Goal: Information Seeking & Learning: Learn about a topic

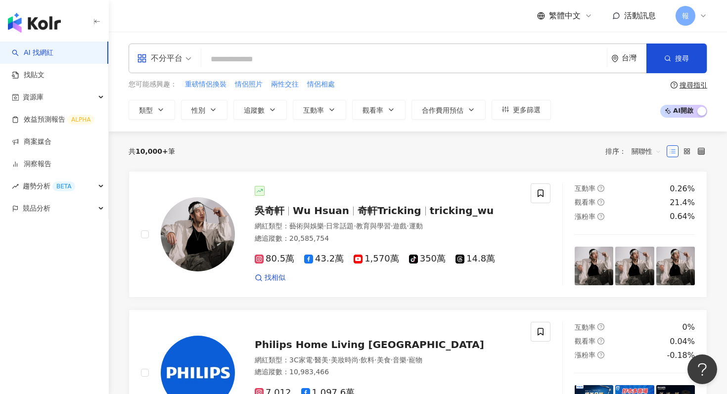
paste input "****"
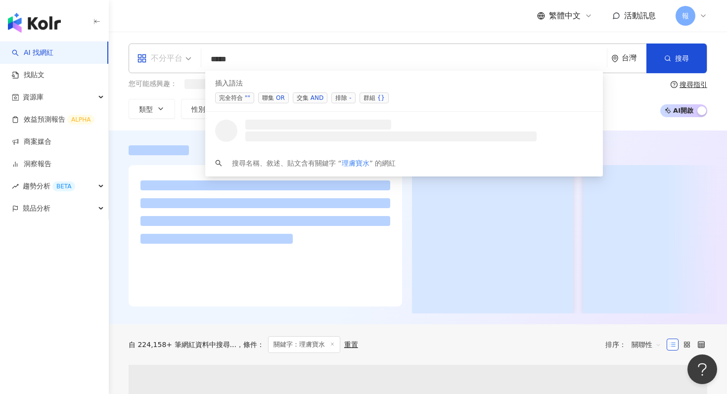
click at [195, 57] on div "不分平台" at bounding box center [164, 58] width 65 height 29
type input "****"
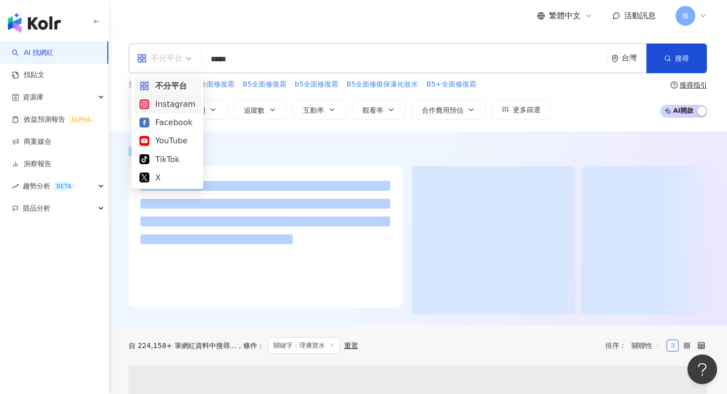
click at [184, 109] on div "Instagram" at bounding box center [168, 104] width 56 height 12
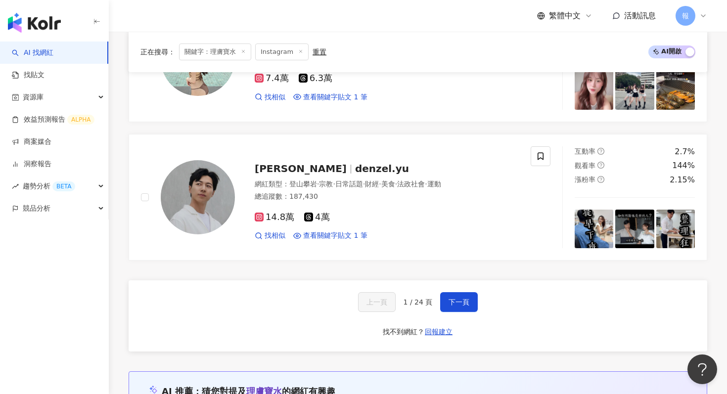
scroll to position [1708, 0]
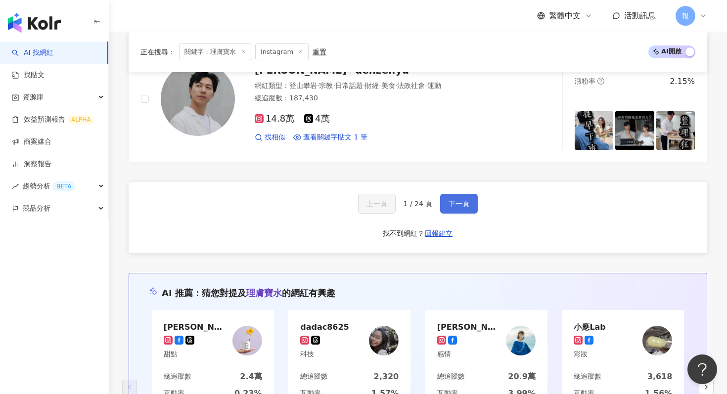
click at [461, 201] on span "下一頁" at bounding box center [459, 204] width 21 height 8
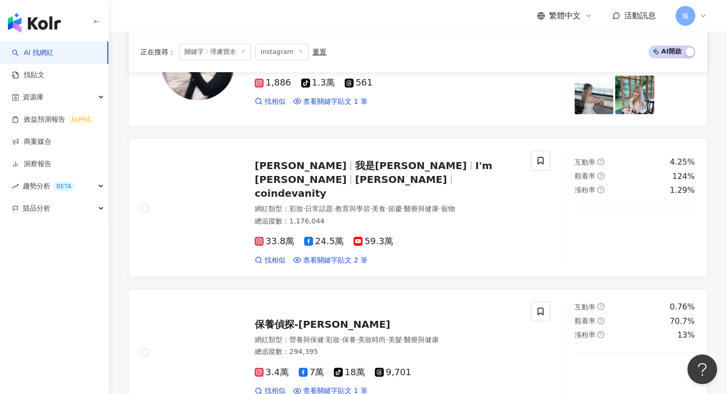
scroll to position [1584, 0]
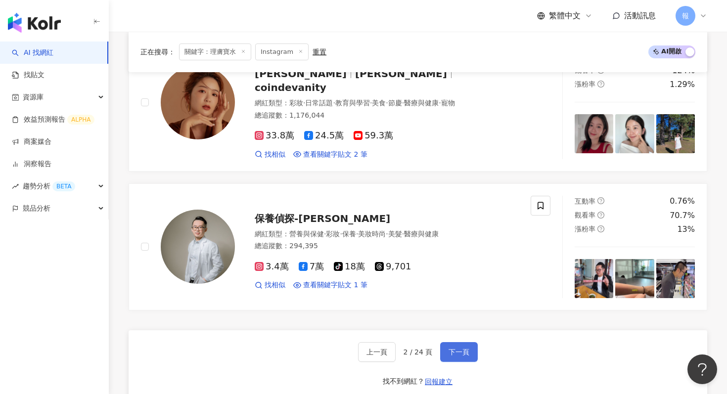
click at [470, 342] on button "下一頁" at bounding box center [459, 352] width 38 height 20
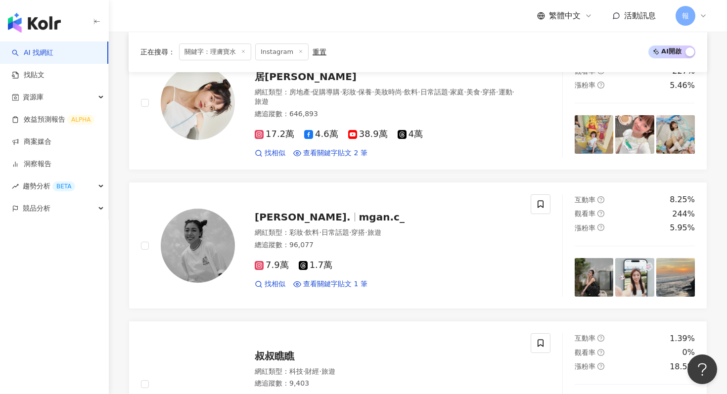
scroll to position [304, 0]
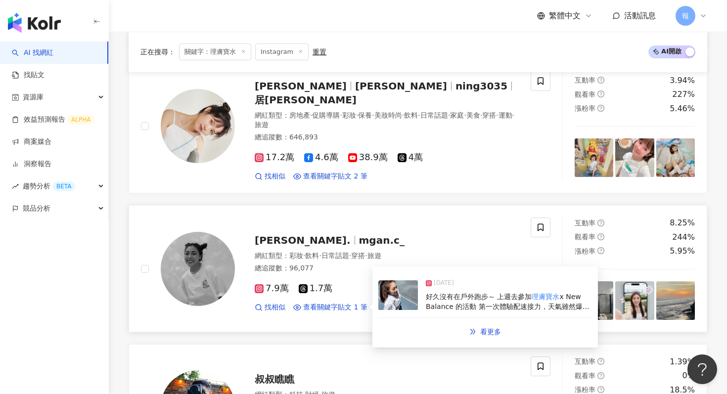
click at [399, 284] on img at bounding box center [399, 296] width 40 height 30
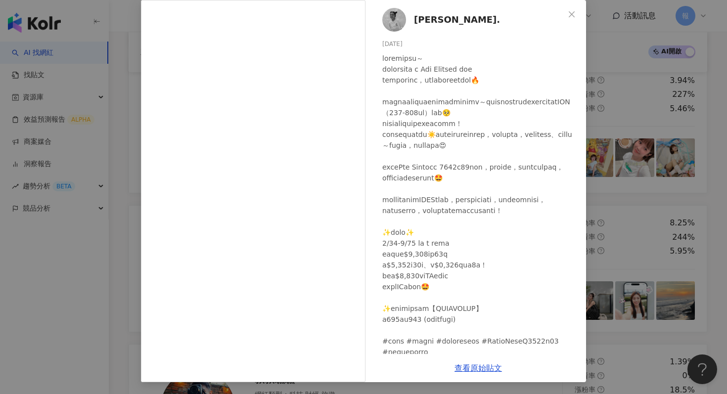
scroll to position [0, 0]
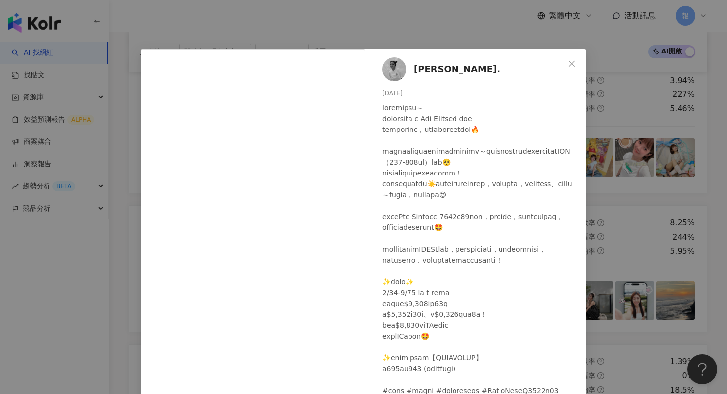
click at [655, 131] on div "Megan. 2025/7/10 1,974 239 51.8萬 查看原始貼文" at bounding box center [363, 197] width 727 height 394
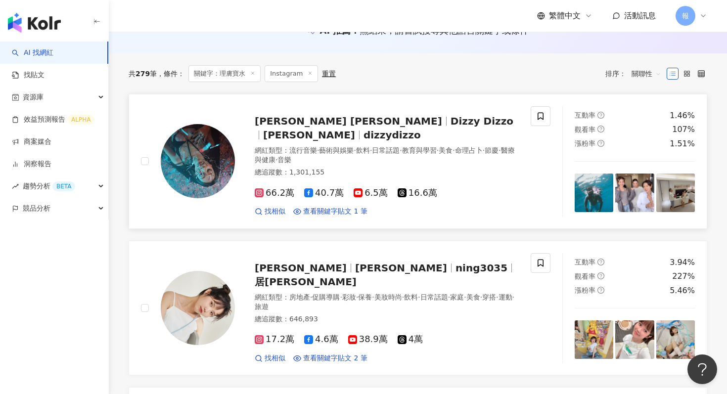
scroll to position [125, 0]
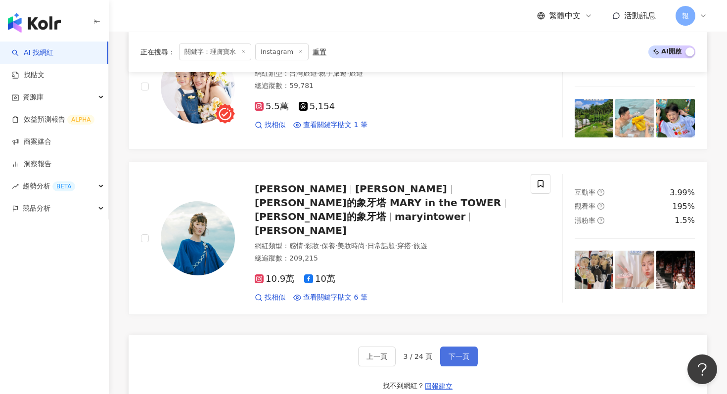
click at [460, 353] on span "下一頁" at bounding box center [459, 357] width 21 height 8
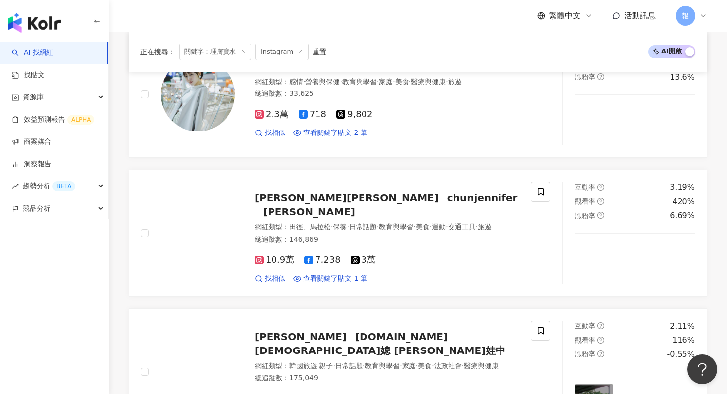
scroll to position [1545, 0]
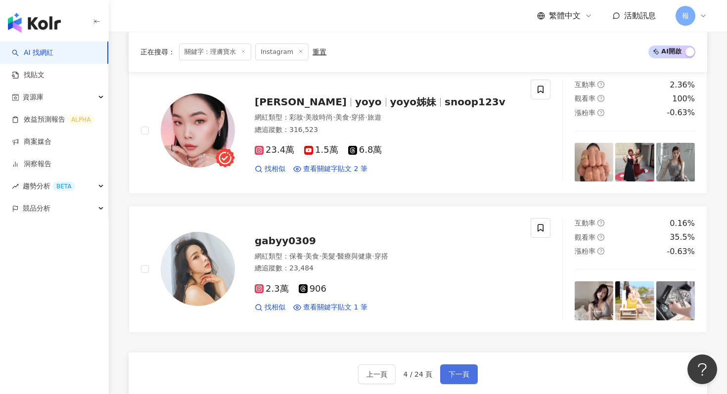
click at [453, 368] on button "下一頁" at bounding box center [459, 375] width 38 height 20
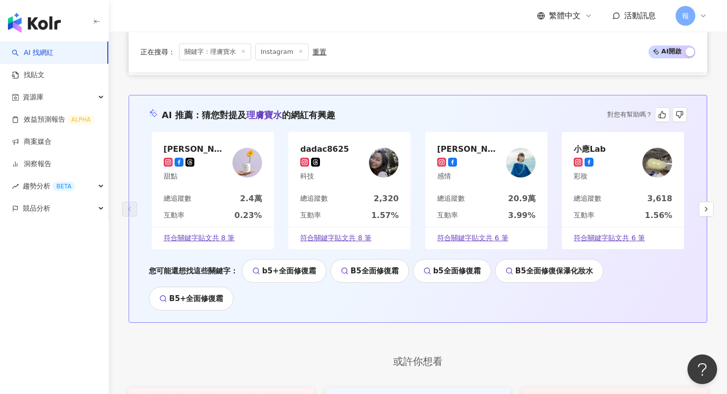
scroll to position [1681, 0]
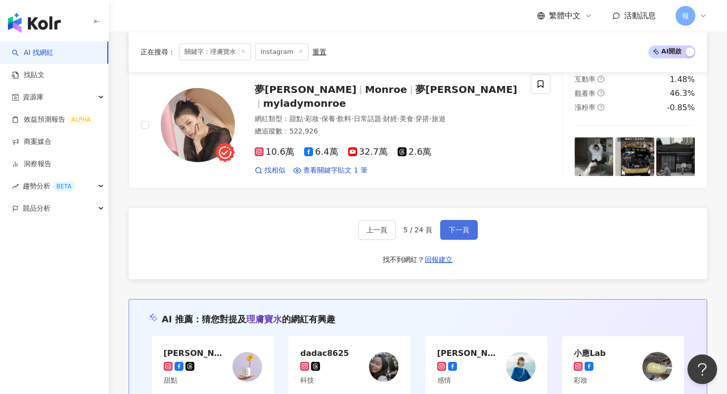
click at [467, 230] on span "下一頁" at bounding box center [459, 230] width 21 height 8
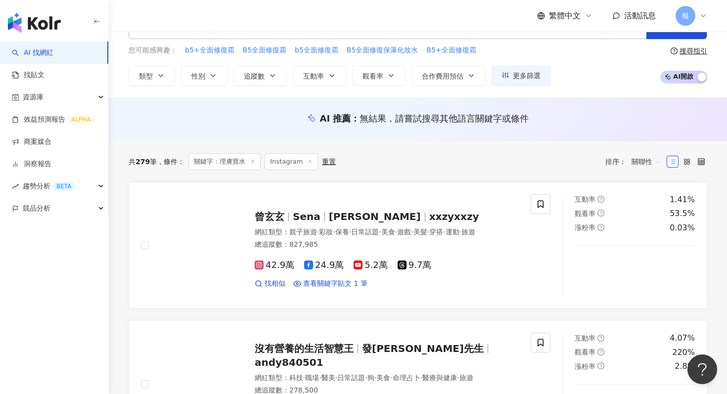
scroll to position [0, 0]
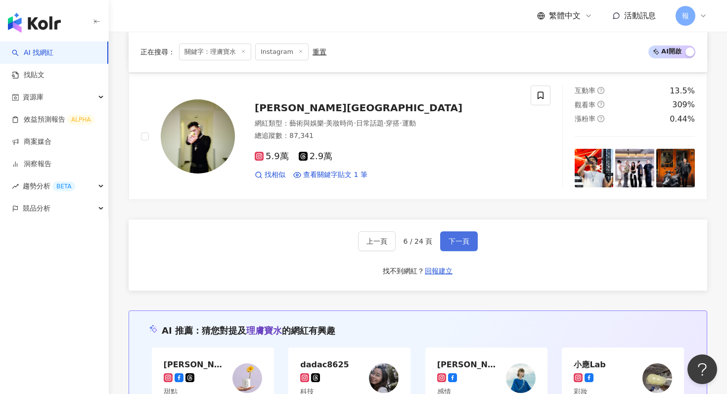
click at [467, 238] on span "下一頁" at bounding box center [459, 242] width 21 height 8
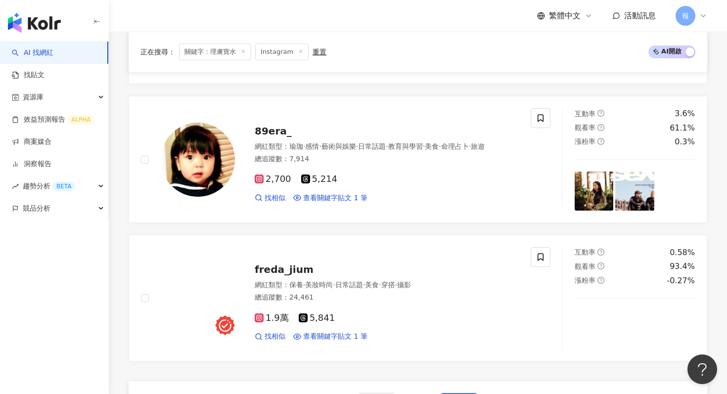
scroll to position [1580, 0]
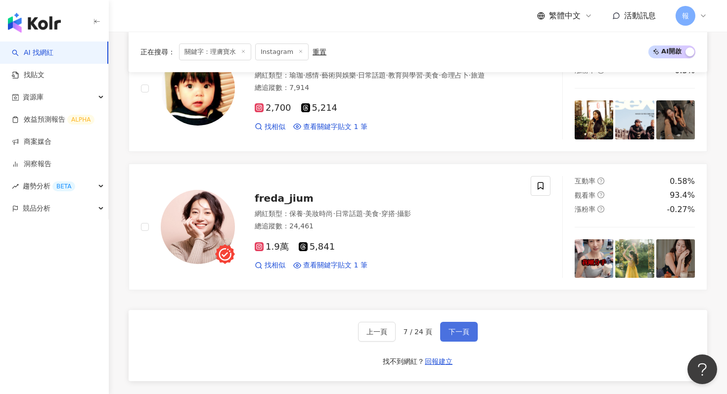
click at [466, 333] on span "下一頁" at bounding box center [459, 332] width 21 height 8
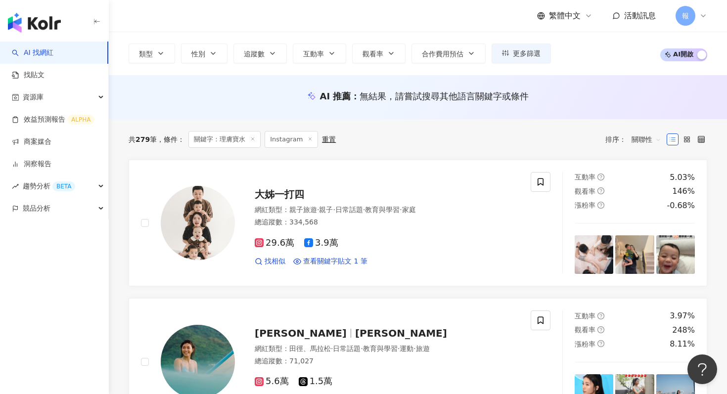
scroll to position [0, 0]
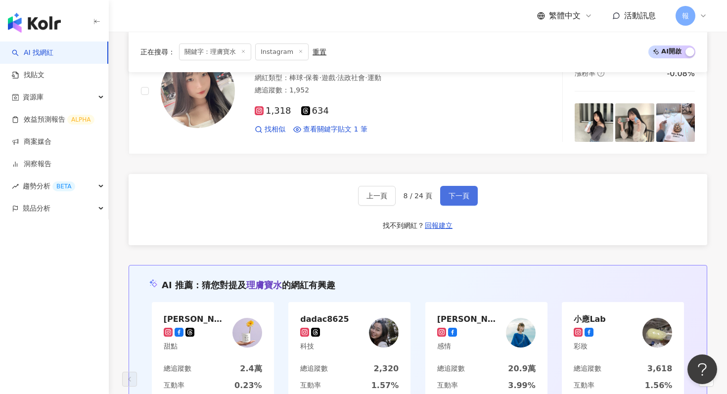
click at [465, 194] on span "下一頁" at bounding box center [459, 196] width 21 height 8
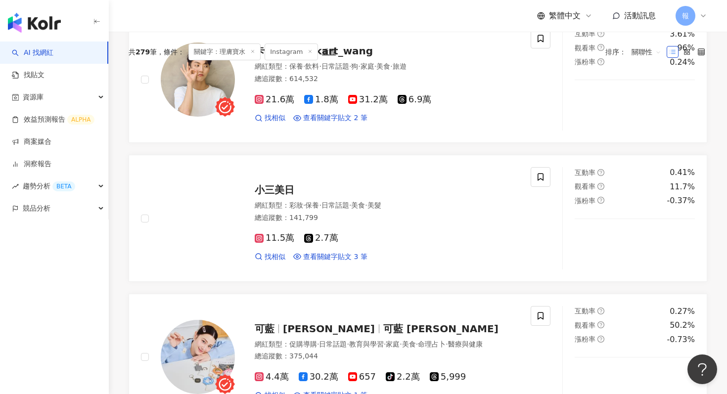
scroll to position [360, 0]
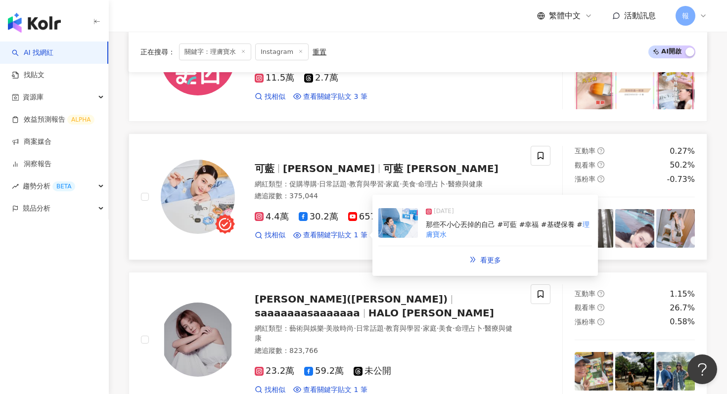
click at [391, 230] on img at bounding box center [399, 223] width 40 height 30
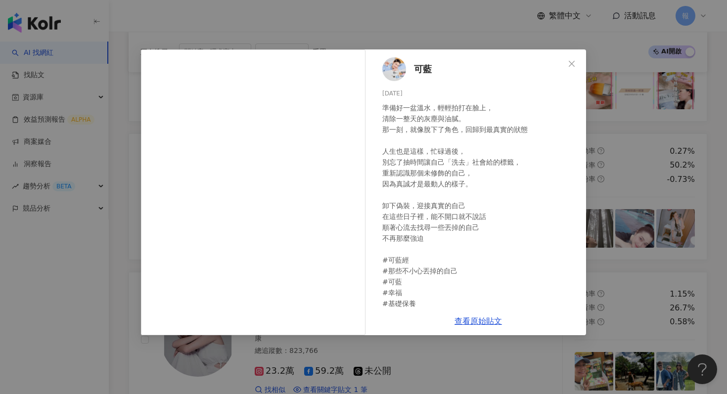
click at [422, 71] on span "可藍" at bounding box center [423, 69] width 18 height 14
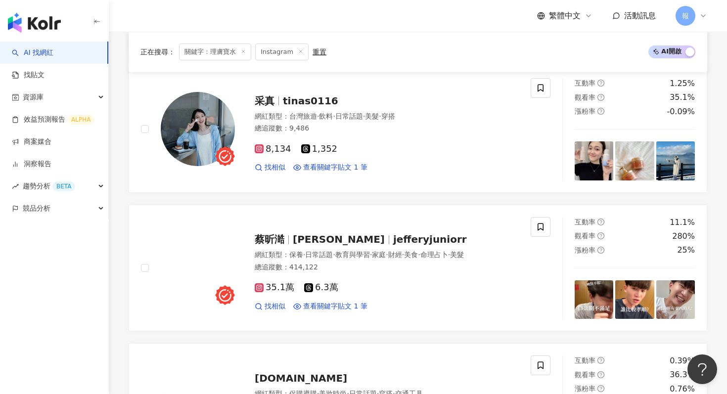
scroll to position [1399, 0]
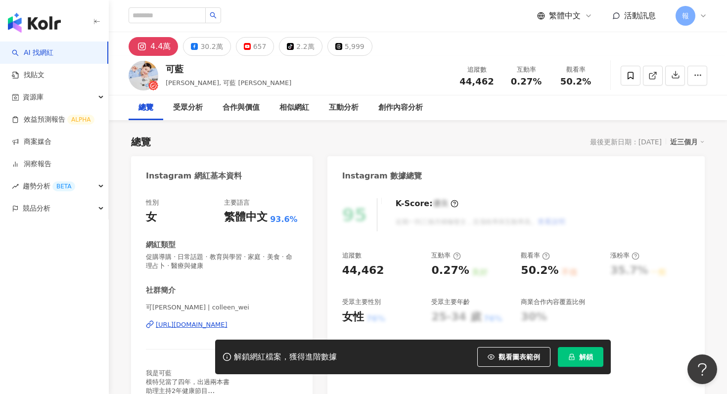
click at [211, 324] on div "[URL][DOMAIN_NAME]" at bounding box center [192, 325] width 72 height 9
